Goal: Task Accomplishment & Management: Complete application form

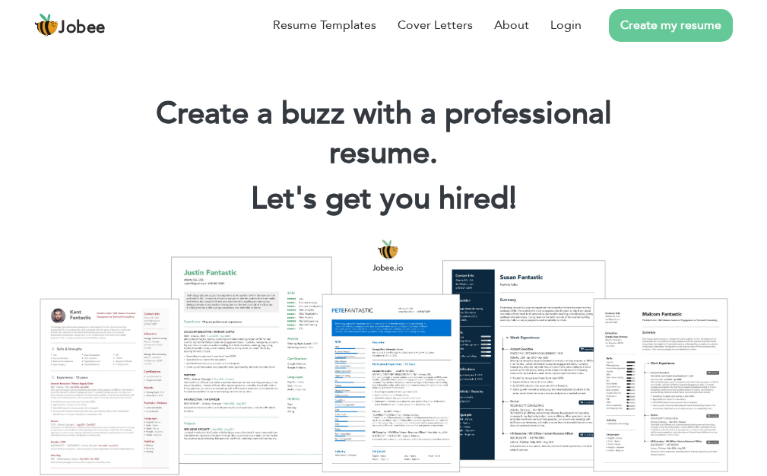
click at [651, 29] on link "Create my resume" at bounding box center [671, 25] width 124 height 33
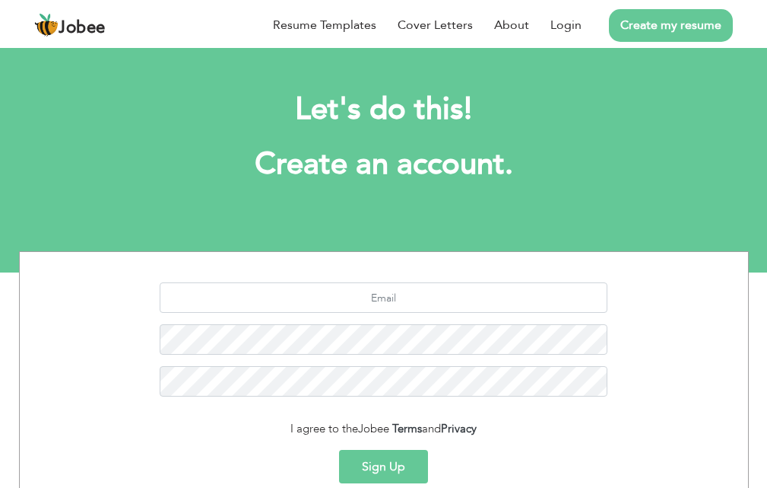
click at [394, 457] on button "Sign Up" at bounding box center [383, 465] width 89 height 33
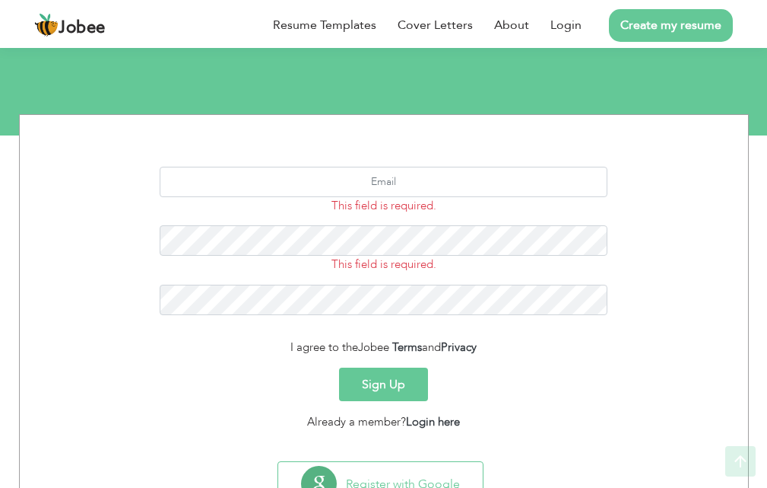
scroll to position [141, 0]
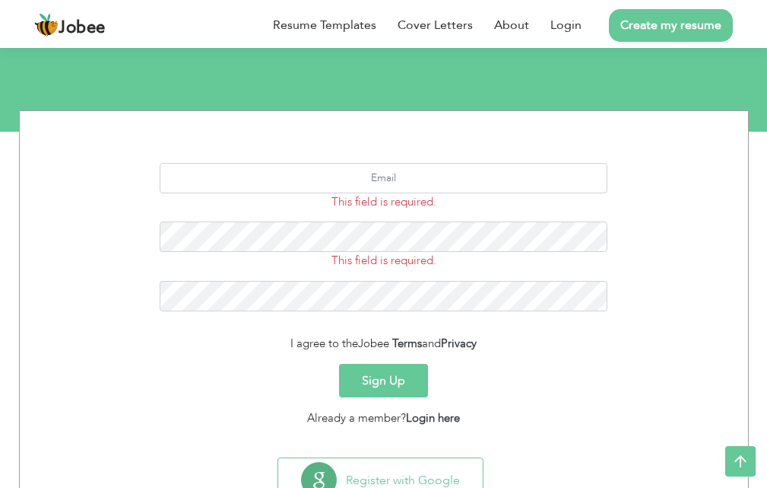
click at [384, 371] on button "Sign Up" at bounding box center [383, 380] width 89 height 33
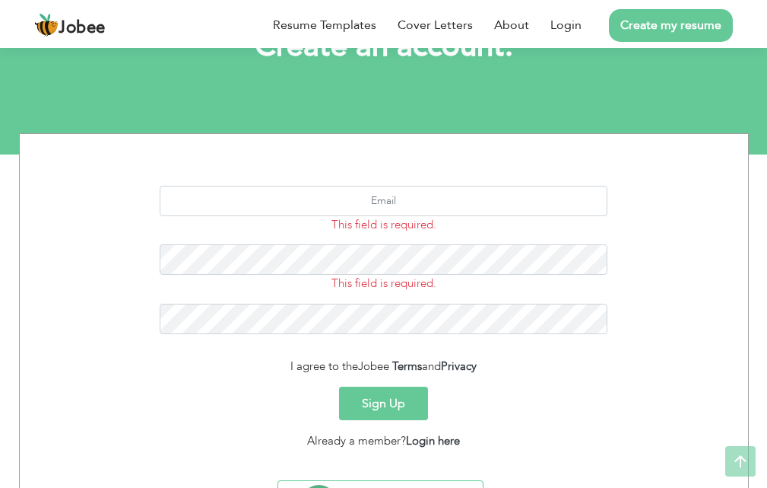
scroll to position [119, 0]
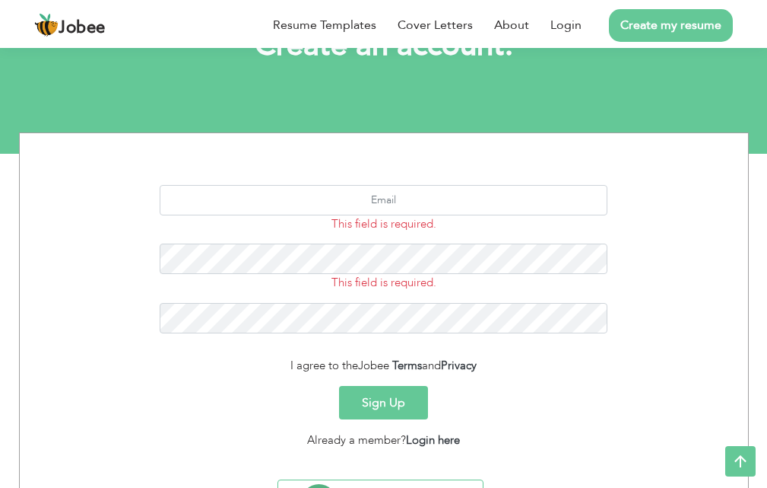
click at [383, 398] on button "Sign Up" at bounding box center [383, 402] width 89 height 33
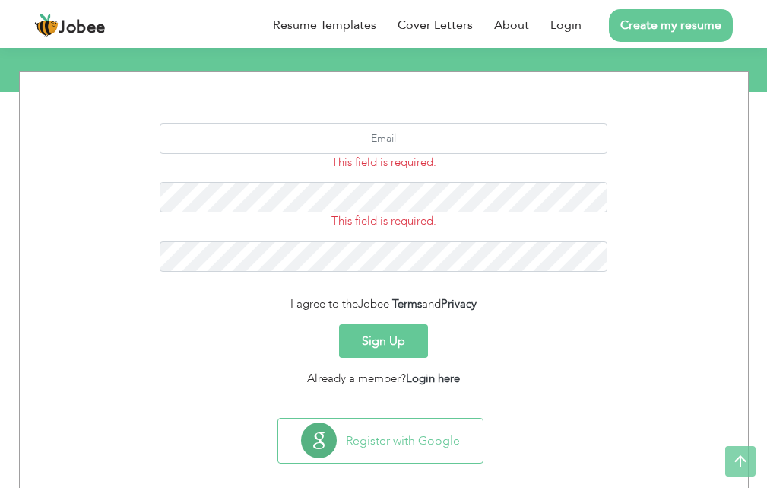
scroll to position [183, 0]
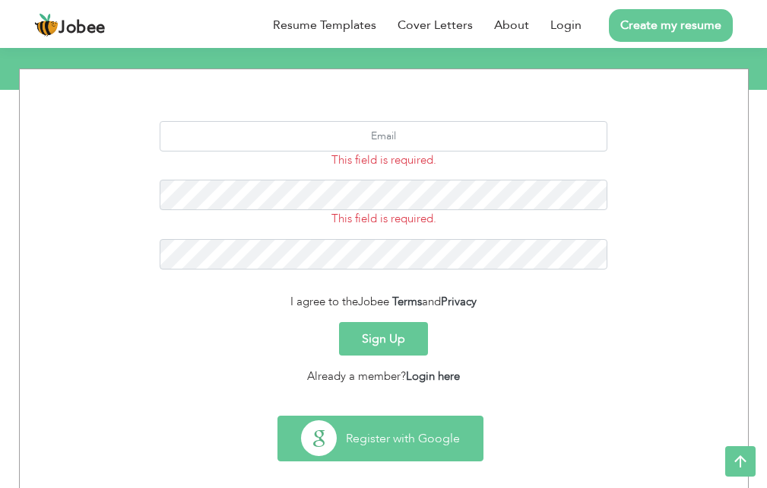
click at [365, 424] on button "Register with Google" at bounding box center [380, 438] width 205 height 44
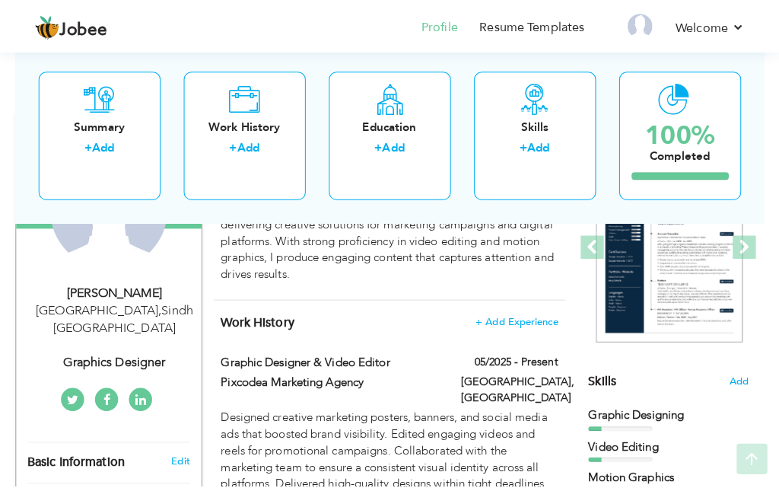
scroll to position [214, 0]
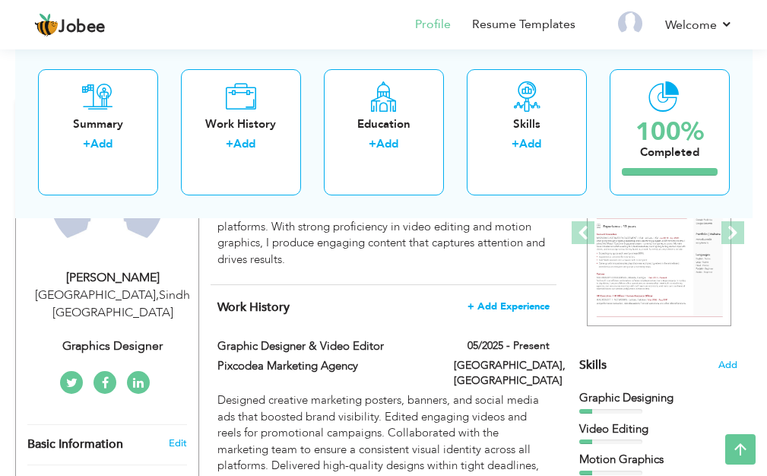
click at [502, 303] on span "+ Add Experience" at bounding box center [509, 306] width 82 height 11
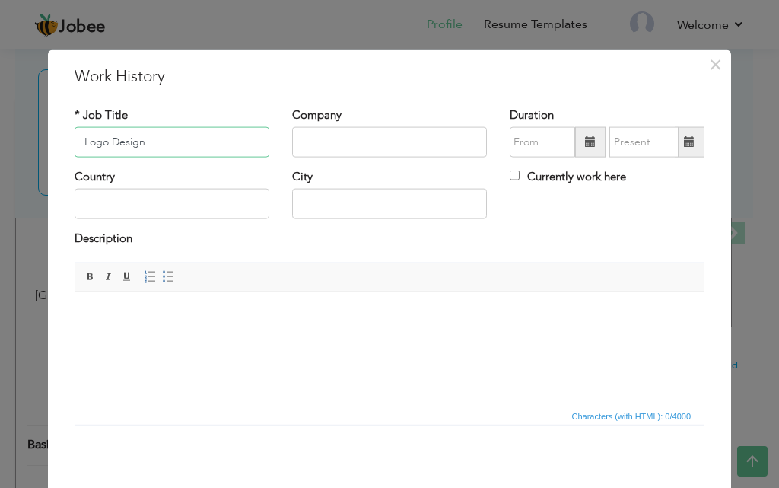
type input "Logo Design"
click at [354, 146] on input "text" at bounding box center [389, 142] width 195 height 30
type input "99 dign"
click at [192, 199] on input "text" at bounding box center [172, 204] width 195 height 30
type input "p"
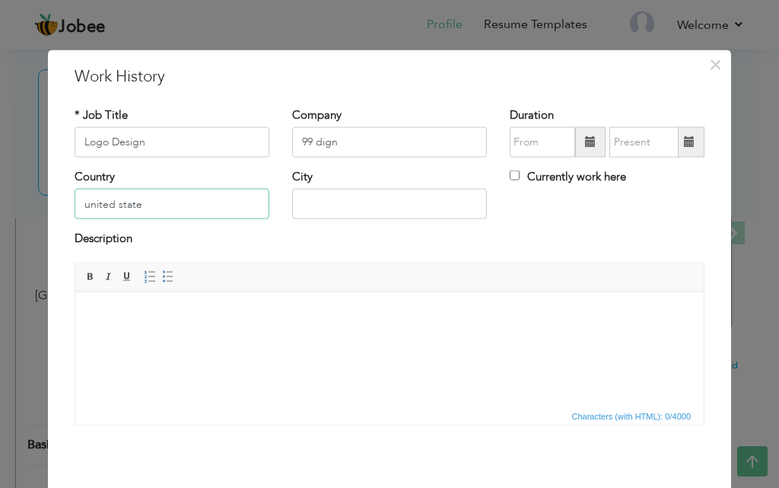
type input "united state"
click at [355, 137] on input "99 dign" at bounding box center [389, 142] width 195 height 30
type input "9"
paste input "Individual Client – Online Contract"
type input "Individual Client – Online Contract"
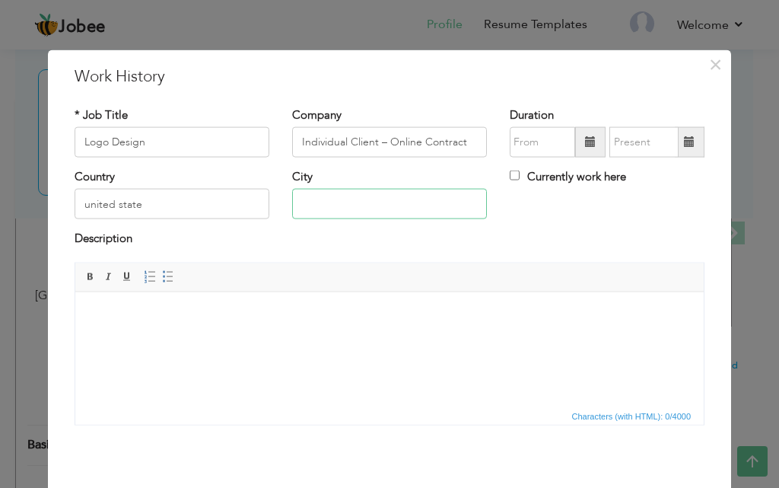
click at [358, 199] on input "text" at bounding box center [389, 204] width 195 height 30
paste input "[US_STATE]"
type input "[US_STATE]"
drag, startPoint x: 240, startPoint y: 373, endPoint x: 135, endPoint y: 360, distance: 105.8
click at [135, 338] on html at bounding box center [389, 314] width 628 height 46
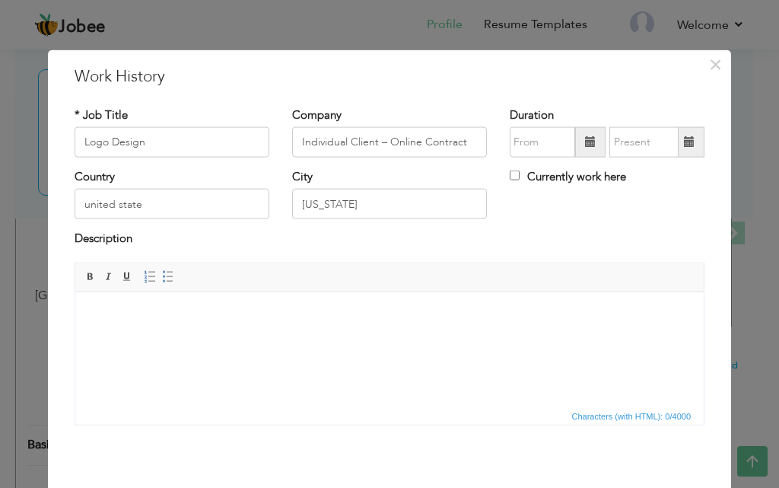
drag, startPoint x: 136, startPoint y: 360, endPoint x: 96, endPoint y: 311, distance: 63.2
drag, startPoint x: 80, startPoint y: 310, endPoint x: 430, endPoint y: 316, distance: 350.7
click at [430, 316] on body at bounding box center [390, 315] width 598 height 16
click at [137, 330] on span "Paste" at bounding box center [159, 325] width 79 height 18
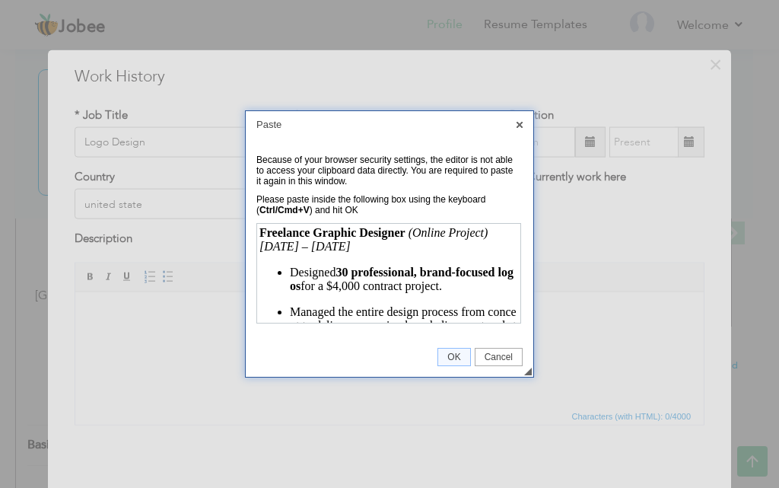
drag, startPoint x: 513, startPoint y: 293, endPoint x: 772, endPoint y: 433, distance: 294.0
click at [457, 359] on span "OK" at bounding box center [453, 356] width 31 height 11
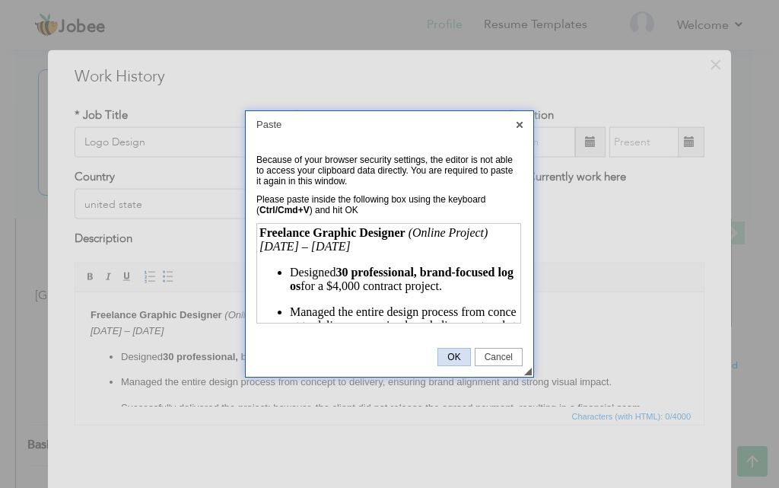
scroll to position [49, 0]
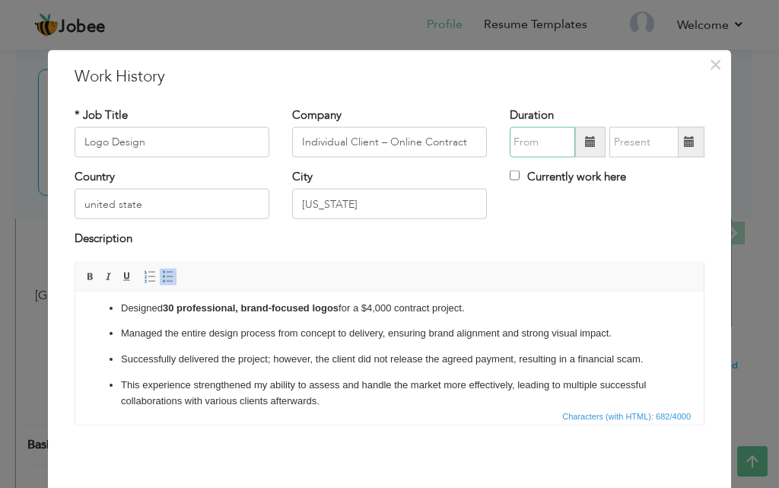
type input "08/2025"
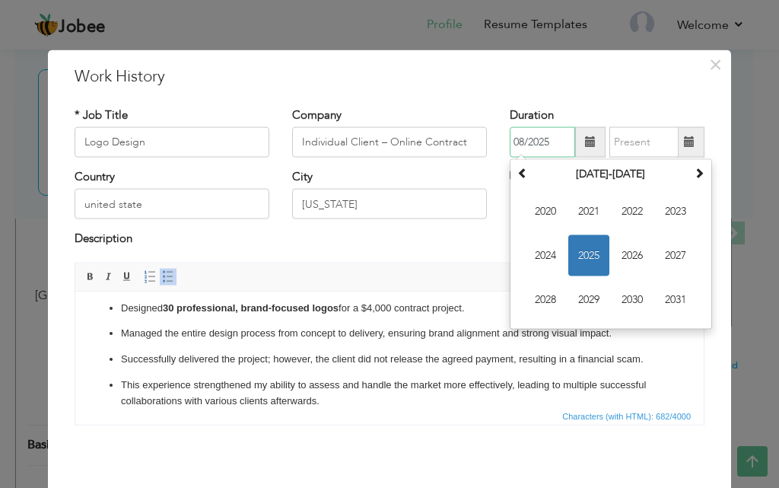
click at [529, 152] on input "08/2025" at bounding box center [542, 142] width 65 height 30
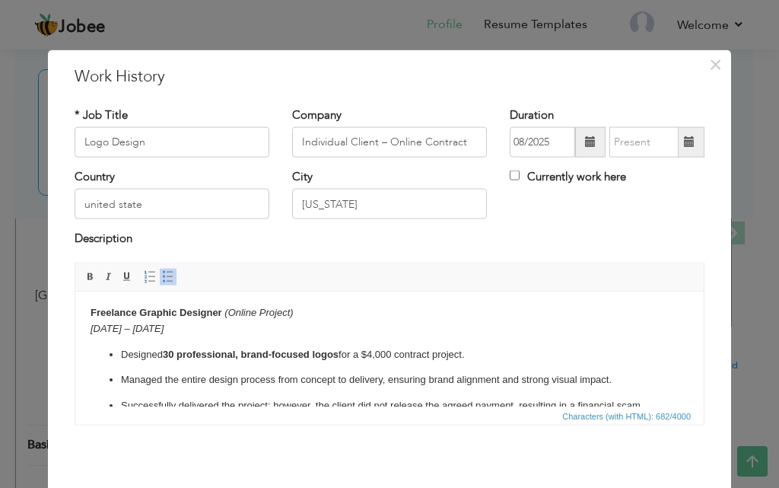
scroll to position [0, 0]
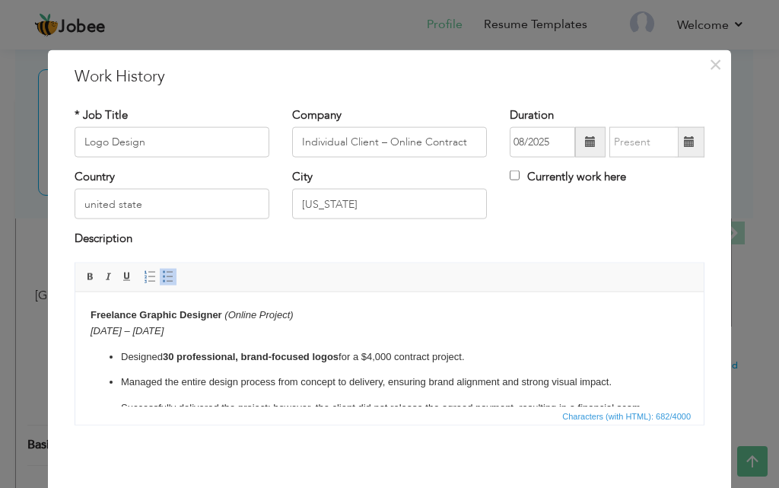
click at [574, 351] on p "Designed 30 professional, brand-focused logos for a $4,000 contract project." at bounding box center [389, 356] width 537 height 16
click at [132, 328] on em "[DATE] – [DATE]" at bounding box center [127, 329] width 73 height 11
click at [189, 330] on p "Freelance Graphic Designer (Online Project) [DATE] – [DATE]" at bounding box center [390, 323] width 598 height 32
click at [529, 150] on input "08/2025" at bounding box center [542, 142] width 65 height 30
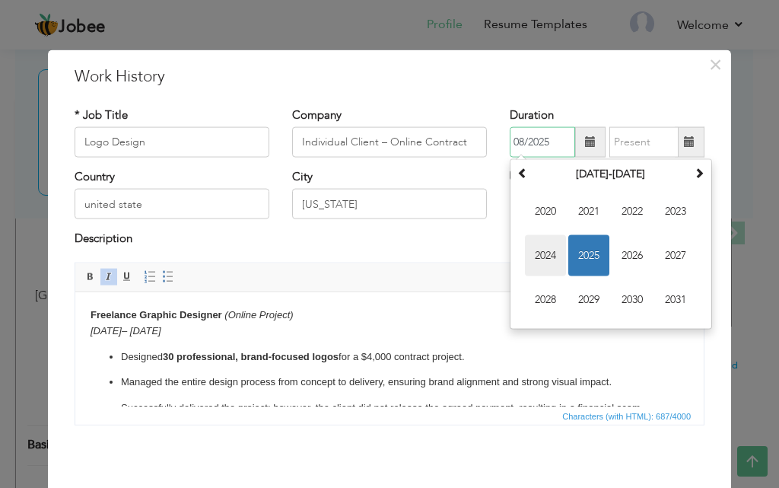
click at [546, 252] on span "2024" at bounding box center [545, 255] width 41 height 41
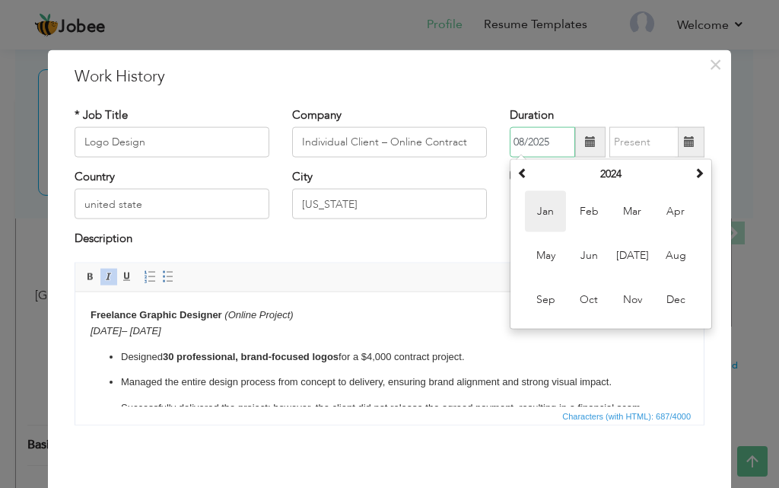
click at [545, 211] on span "Jan" at bounding box center [545, 211] width 41 height 41
type input "01/2024"
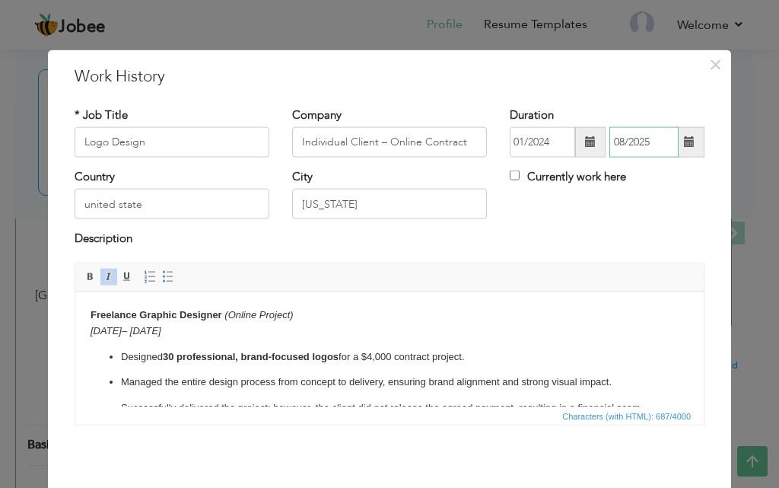
click at [628, 154] on input "08/2025" at bounding box center [643, 142] width 69 height 30
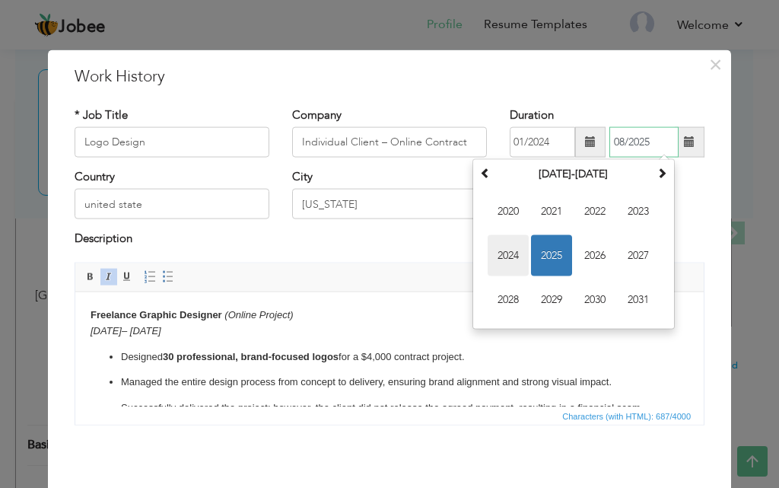
click at [516, 255] on span "2024" at bounding box center [508, 255] width 41 height 41
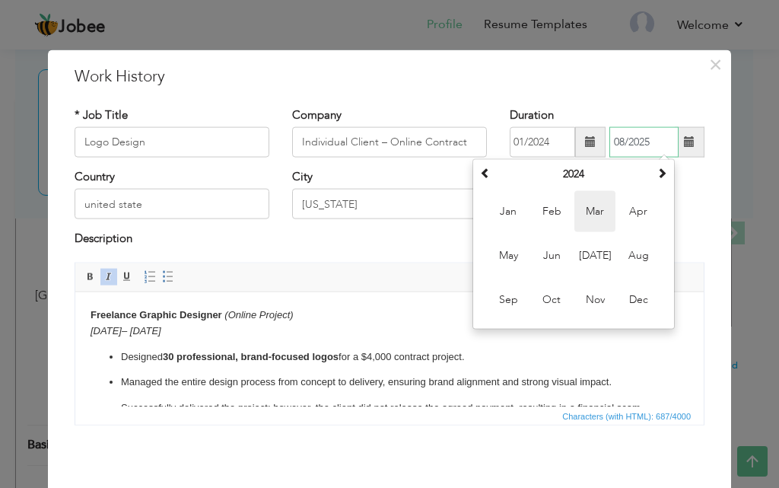
click at [592, 219] on span "Mar" at bounding box center [594, 211] width 41 height 41
type input "03/2024"
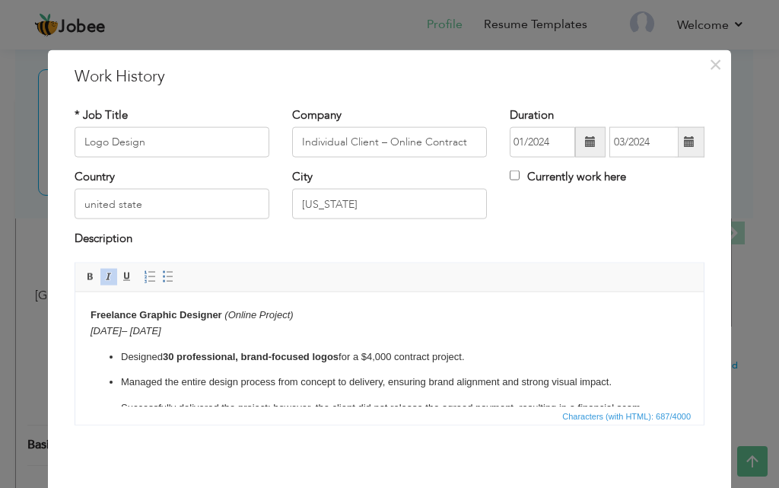
drag, startPoint x: 697, startPoint y: 334, endPoint x: 799, endPoint y: 517, distance: 209.7
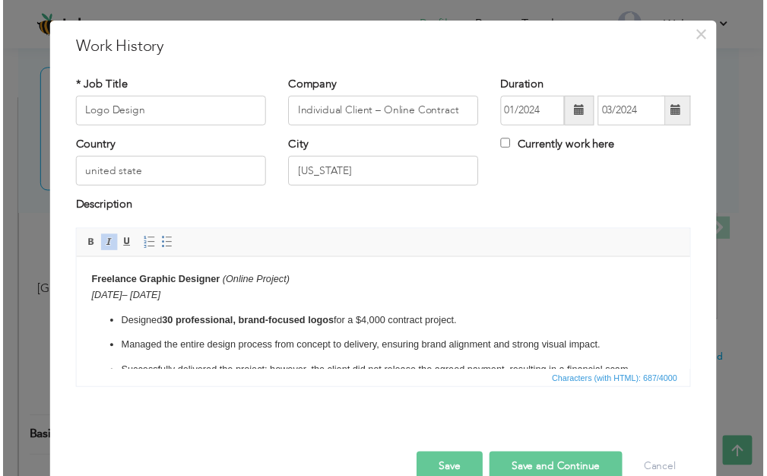
scroll to position [60, 0]
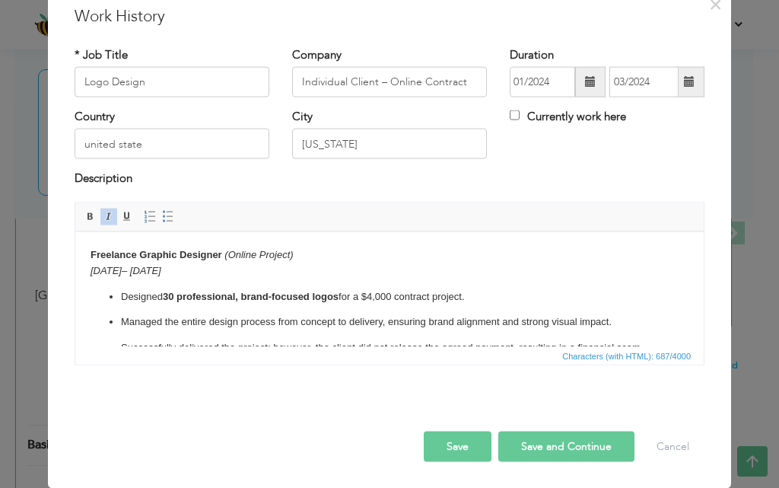
click at [532, 442] on button "Save and Continue" at bounding box center [566, 445] width 136 height 30
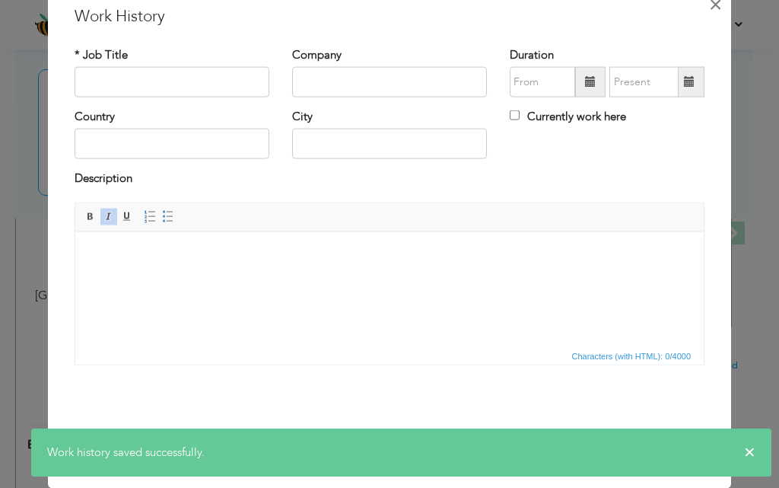
click at [709, 5] on span "×" at bounding box center [715, 3] width 13 height 27
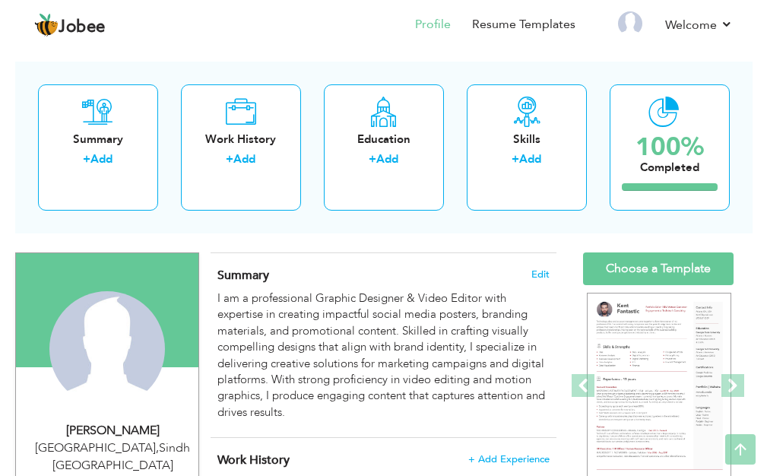
scroll to position [0, 0]
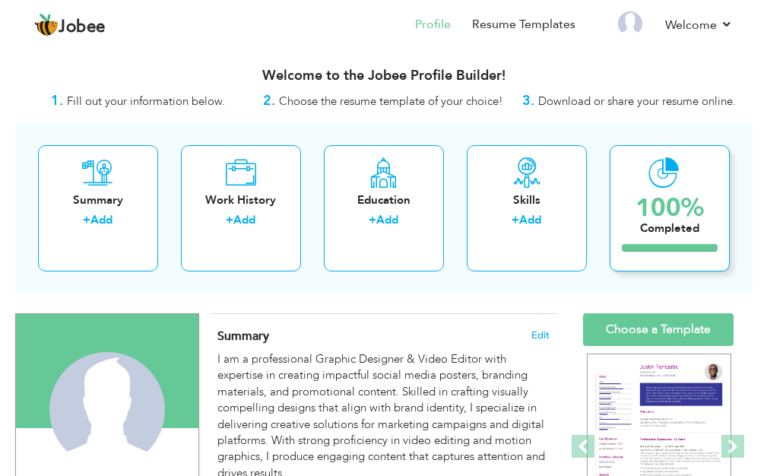
click at [680, 200] on div "100%" at bounding box center [670, 207] width 68 height 25
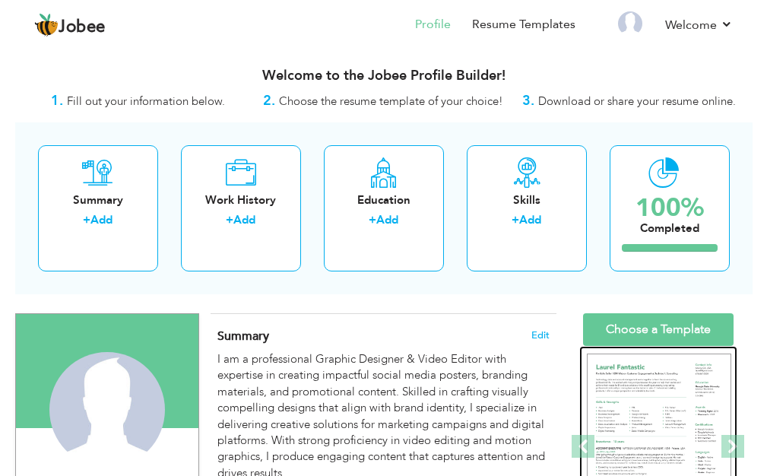
click at [650, 405] on img at bounding box center [659, 447] width 145 height 186
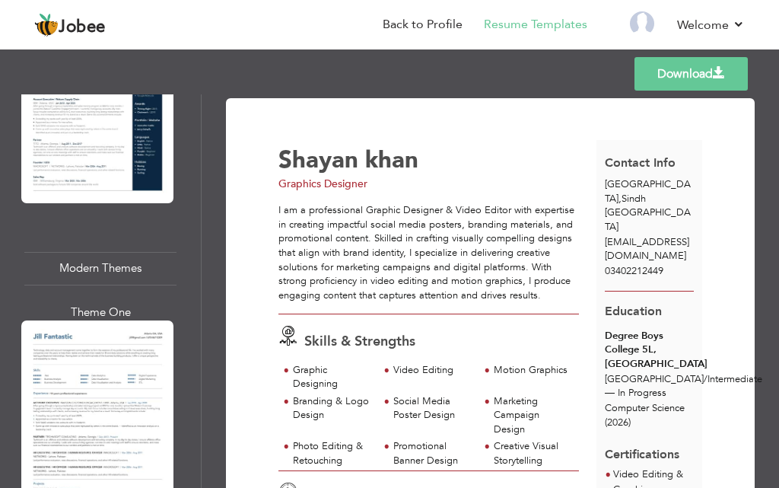
scroll to position [1491, 0]
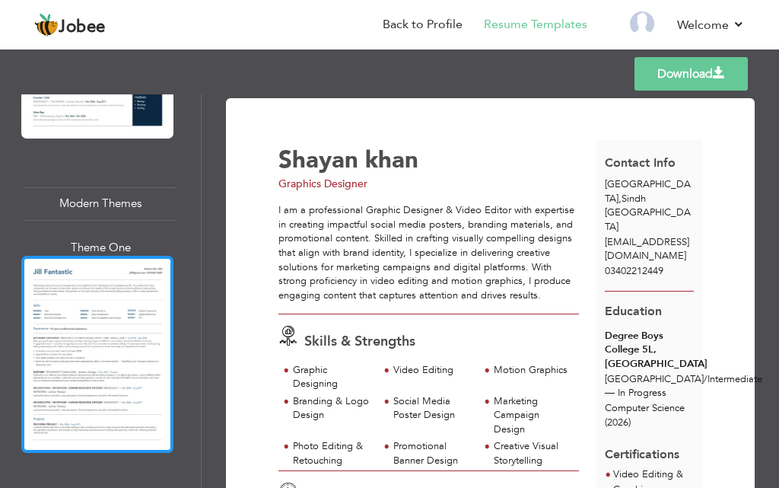
click at [122, 285] on div at bounding box center [97, 354] width 152 height 196
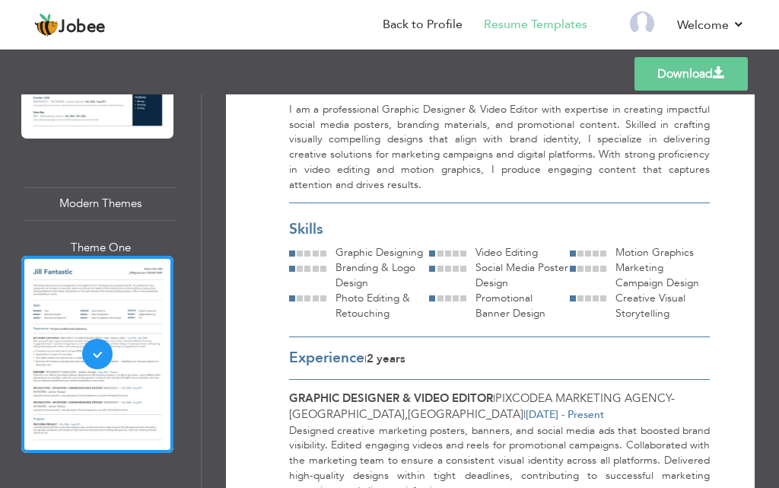
scroll to position [0, 0]
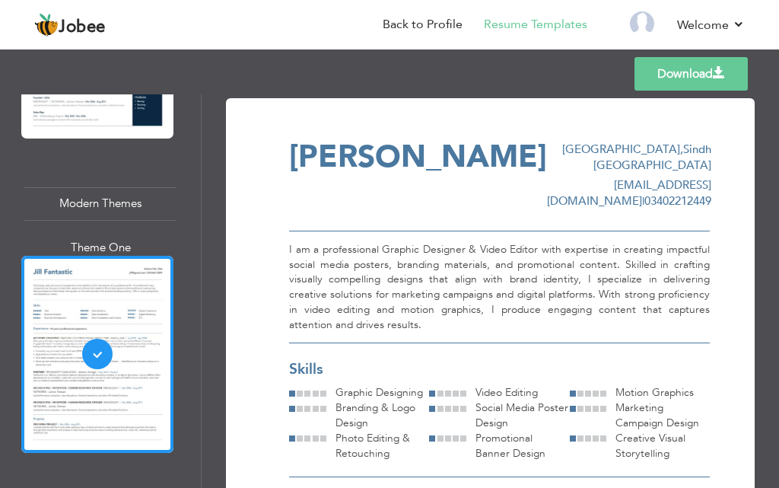
click at [703, 74] on link "Download" at bounding box center [690, 73] width 113 height 33
